Goal: Obtain resource: Download file/media

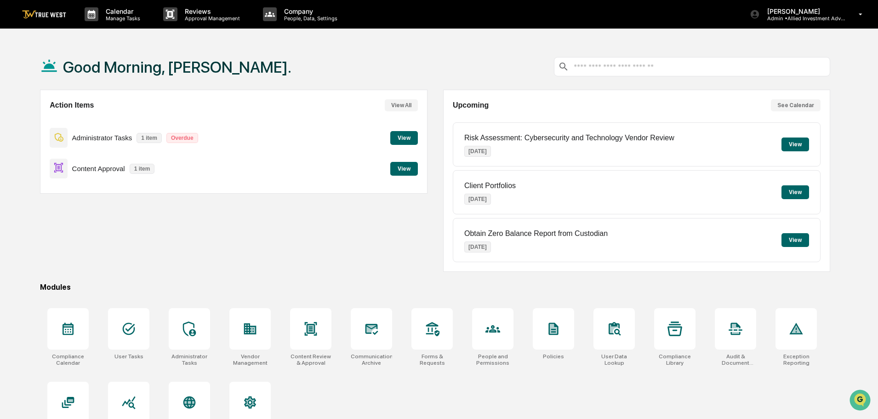
click at [407, 169] on button "View" at bounding box center [404, 169] width 28 height 14
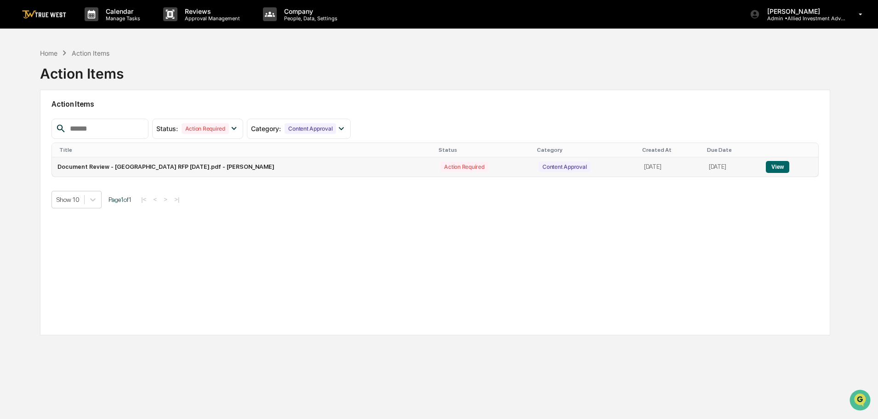
click at [779, 164] on button "View" at bounding box center [777, 167] width 23 height 12
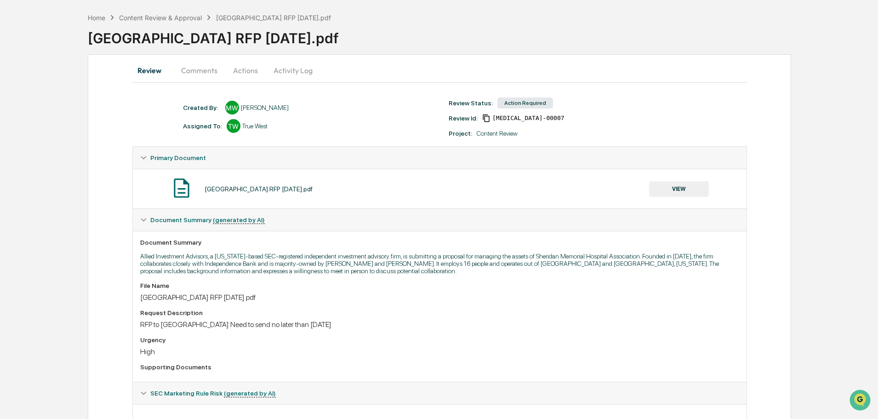
scroll to position [10, 0]
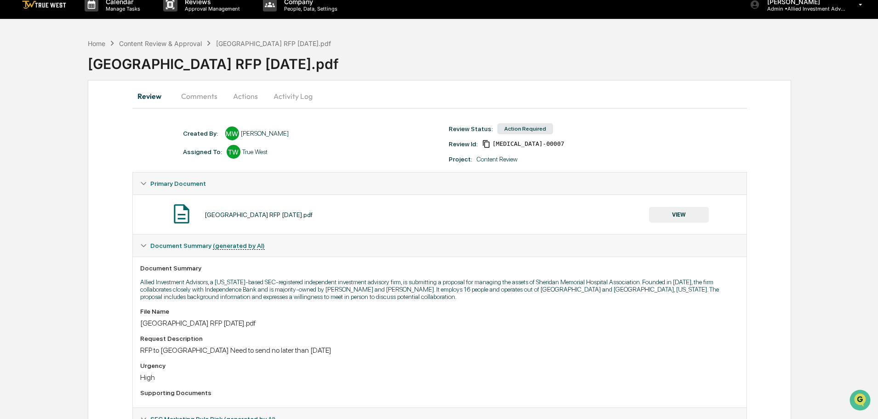
click at [680, 215] on button "VIEW" at bounding box center [679, 215] width 60 height 16
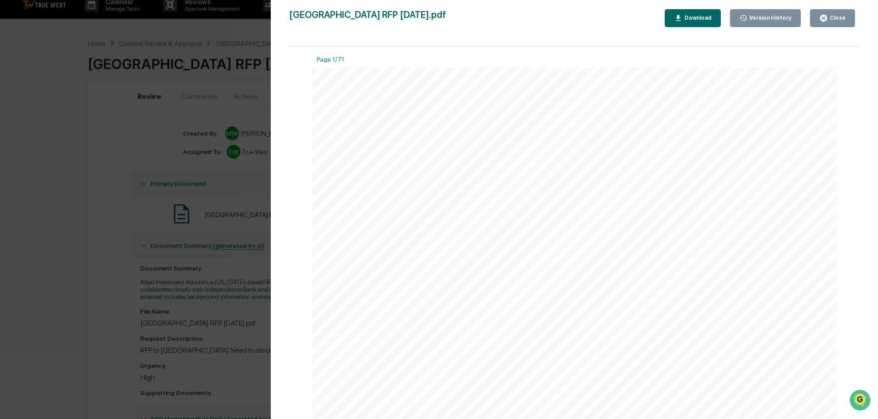
click at [695, 16] on div "Download" at bounding box center [697, 18] width 29 height 6
click at [226, 24] on div "Version History 10/14/2025, 06:29 PM Michele White Sheridan Memorial Hospital R…" at bounding box center [439, 209] width 878 height 419
click at [225, 32] on div "Version History 10/14/2025, 06:29 PM Michele White Sheridan Memorial Hospital R…" at bounding box center [439, 209] width 878 height 419
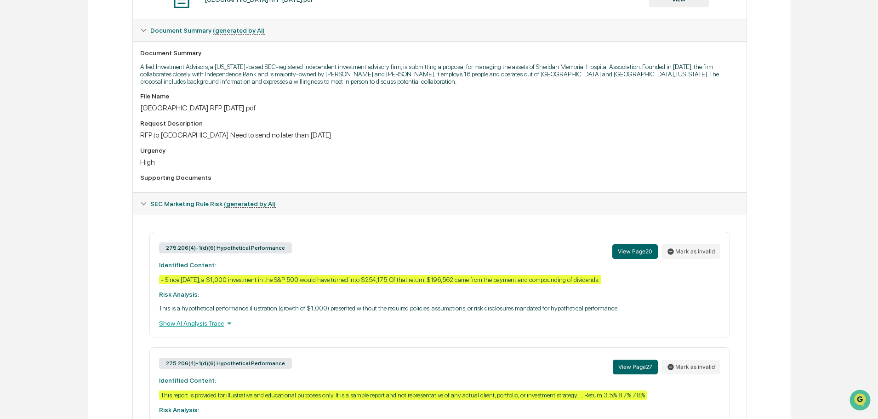
scroll to position [240, 0]
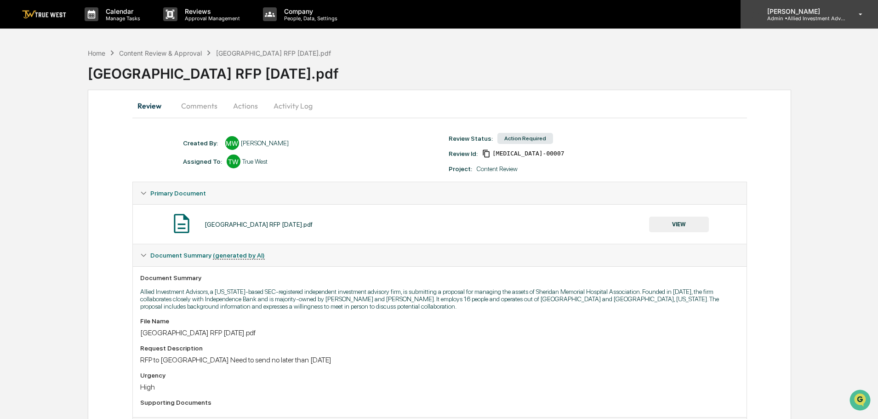
click at [794, 18] on p "Admin • Allied Investment Advisors" at bounding box center [803, 18] width 86 height 6
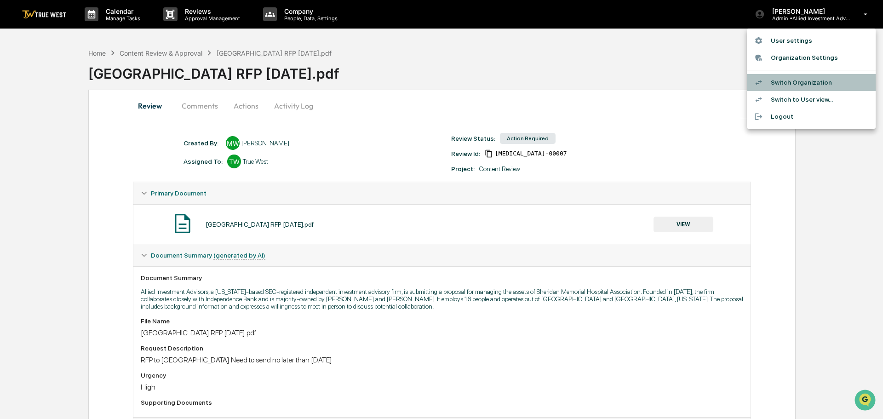
click at [796, 80] on li "Switch Organization" at bounding box center [811, 82] width 129 height 17
